Goal: Go to known website: Access a specific website the user already knows

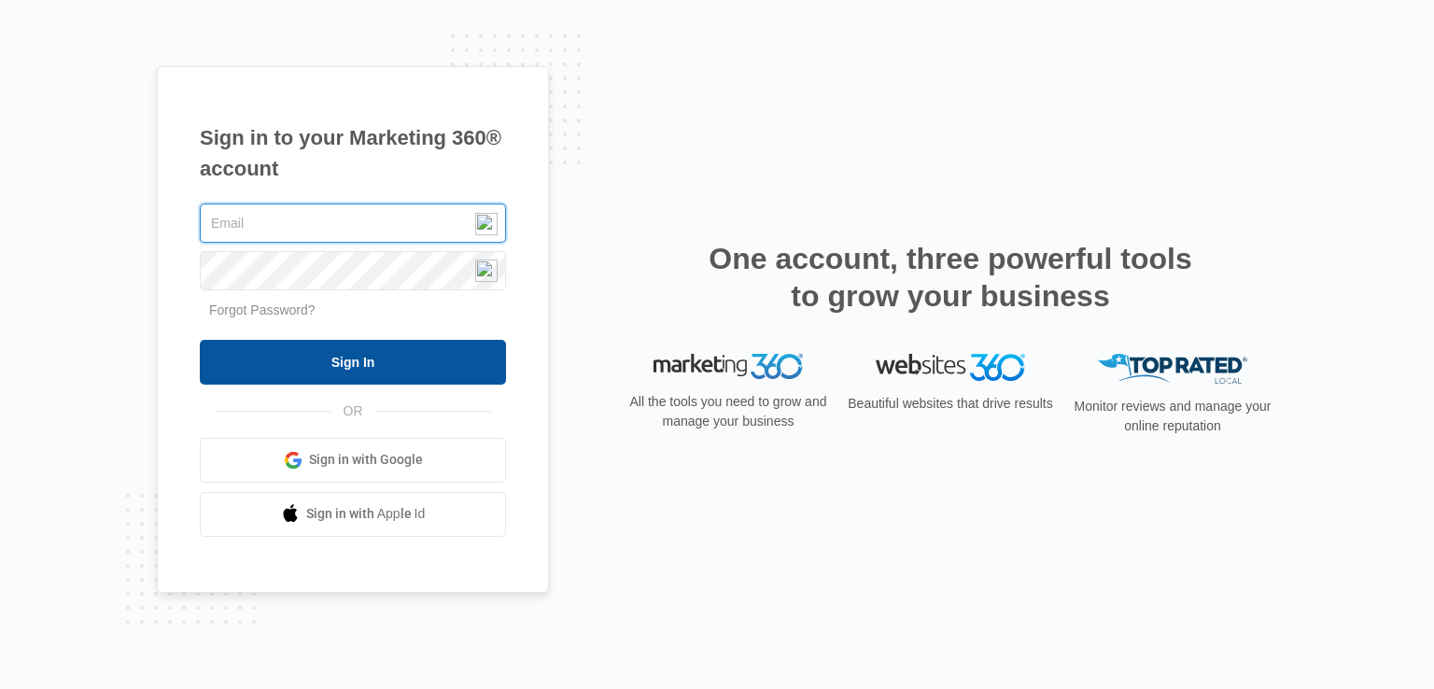
type input "[PERSON_NAME][EMAIL_ADDRESS][DOMAIN_NAME]"
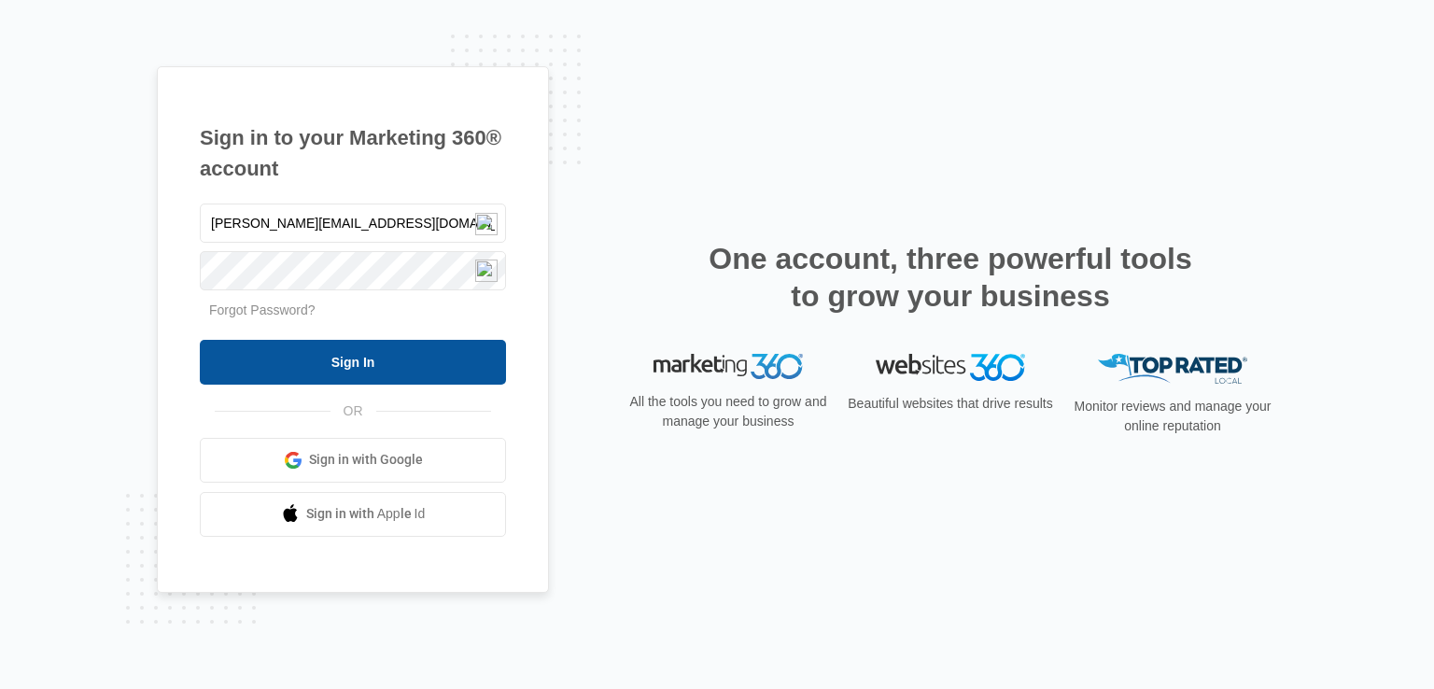
click at [417, 341] on input "Sign In" at bounding box center [353, 362] width 306 height 45
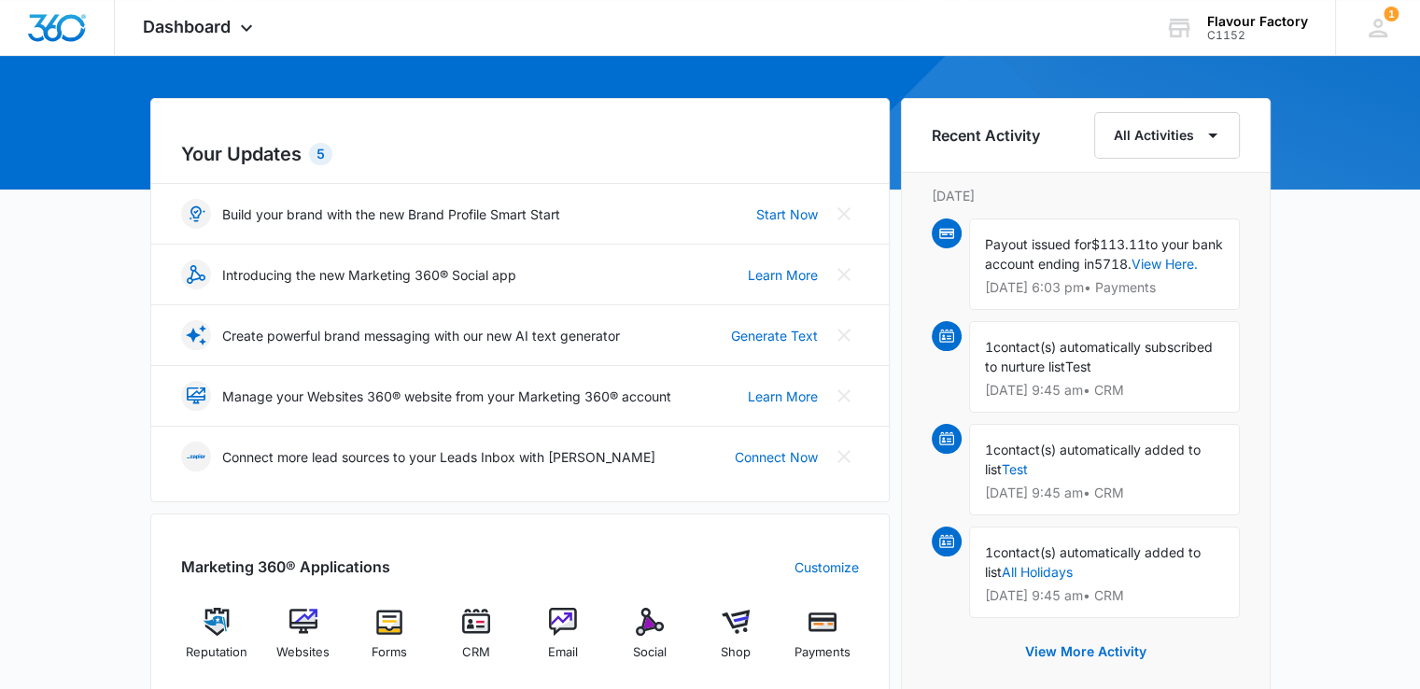
scroll to position [187, 0]
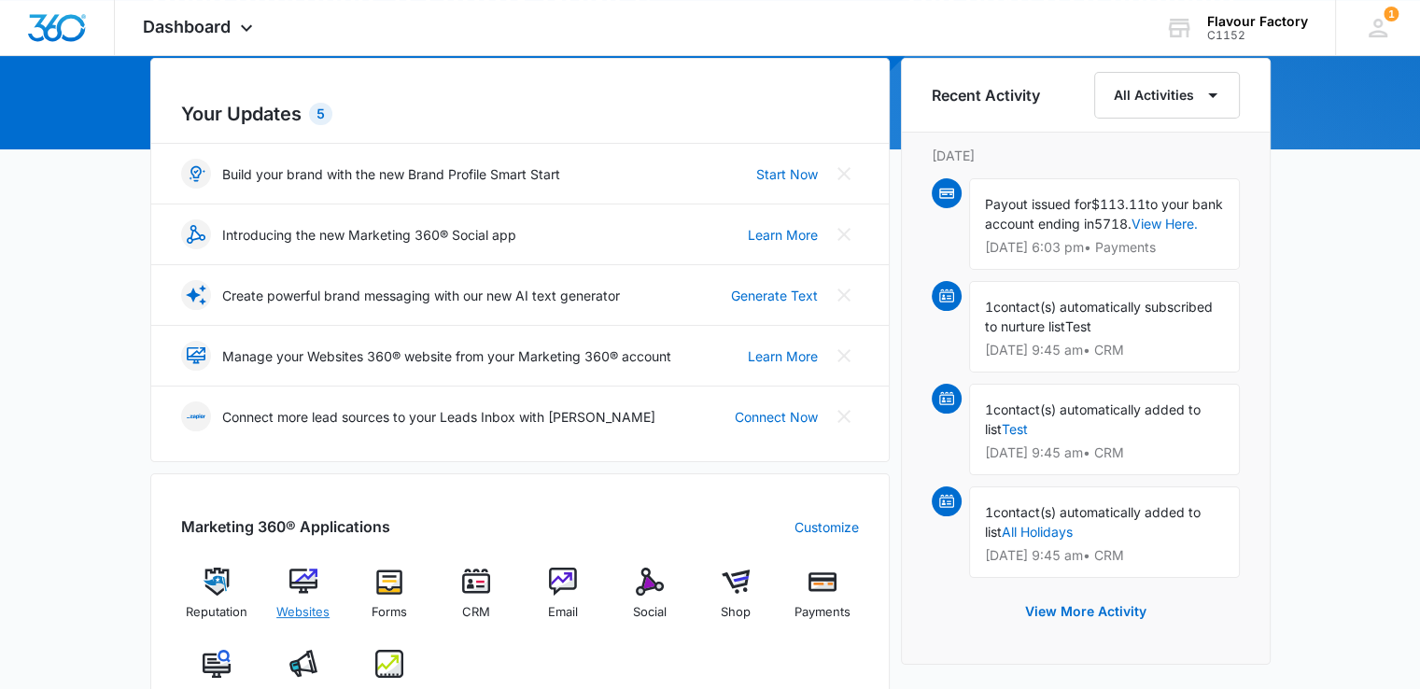
click at [317, 581] on div "Websites" at bounding box center [303, 601] width 72 height 67
